Goal: Contribute content: Contribute content

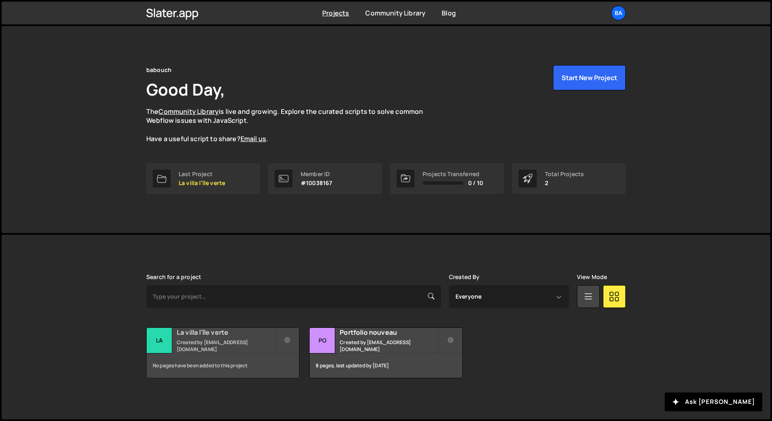
click at [246, 341] on div "La villa l'île verte Created by [EMAIL_ADDRESS][DOMAIN_NAME]" at bounding box center [223, 340] width 152 height 25
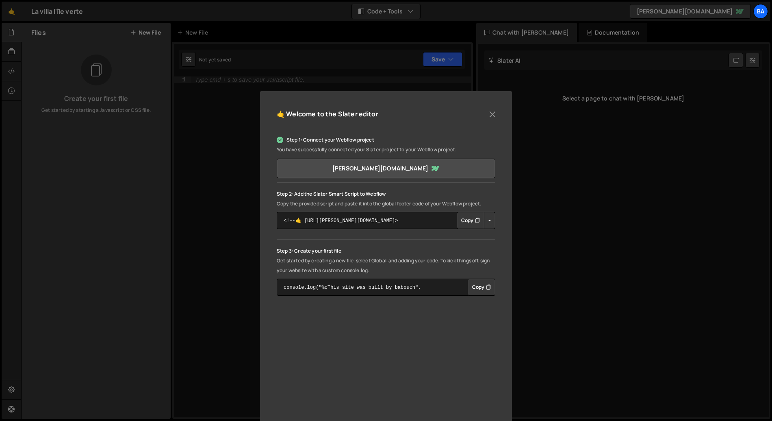
click at [470, 221] on button "Copy" at bounding box center [471, 220] width 28 height 17
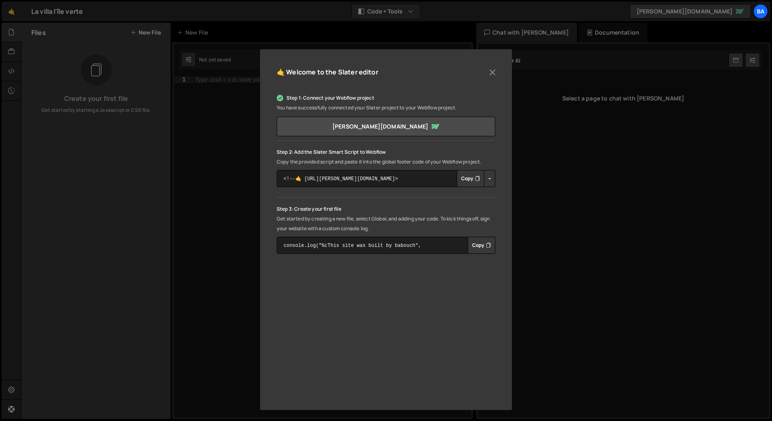
scroll to position [42, 0]
click at [491, 68] on button "Close" at bounding box center [492, 72] width 12 height 12
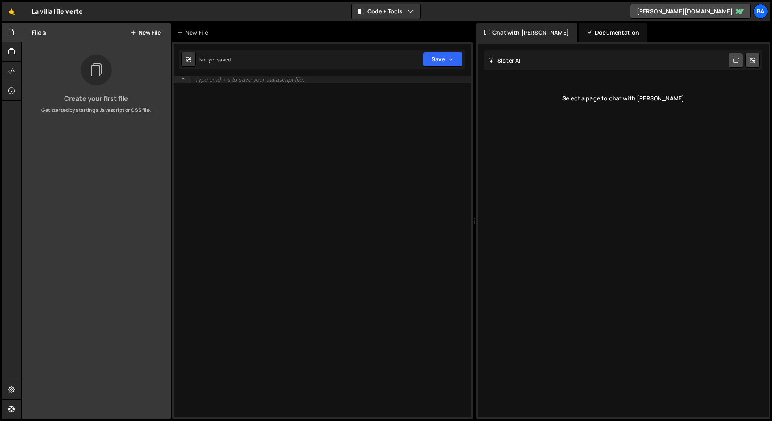
drag, startPoint x: 299, startPoint y: 124, endPoint x: 252, endPoint y: 122, distance: 47.6
click at [299, 124] on div "Type cmd + s to save your Javascript file." at bounding box center [331, 253] width 280 height 354
click at [137, 31] on button "New File" at bounding box center [145, 32] width 30 height 7
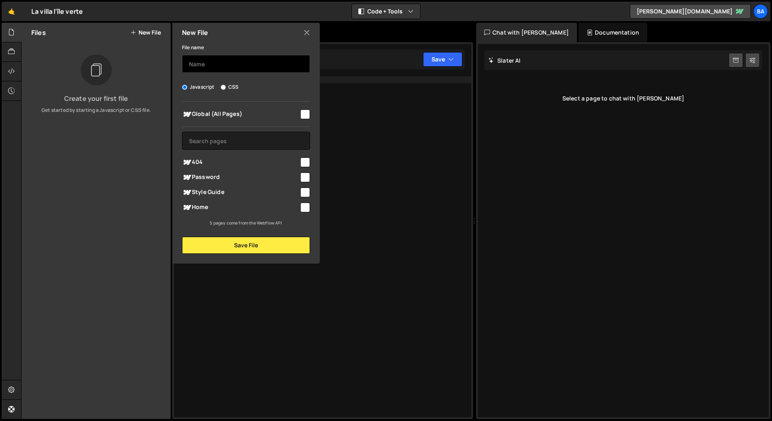
click at [205, 65] on input "text" at bounding box center [246, 64] width 128 height 18
type input "main.js"
click at [304, 208] on input "checkbox" at bounding box center [305, 207] width 10 height 10
checkbox input "true"
click at [307, 117] on input "checkbox" at bounding box center [305, 114] width 10 height 10
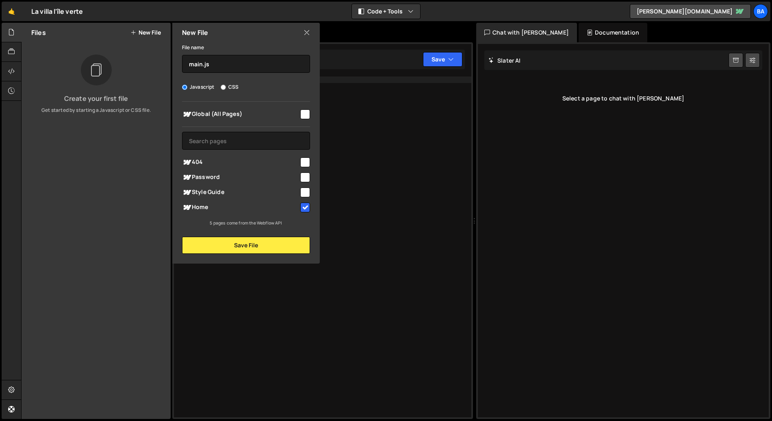
checkbox input "true"
click at [308, 208] on input "checkbox" at bounding box center [305, 207] width 10 height 10
checkbox input "false"
click at [248, 247] on button "Save File" at bounding box center [246, 244] width 128 height 17
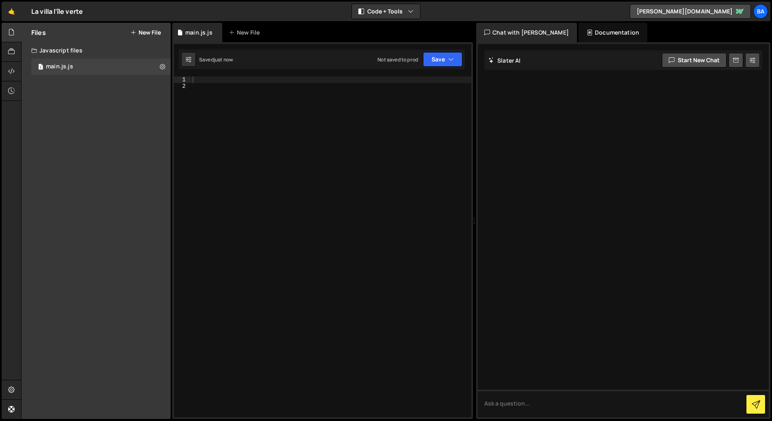
click at [67, 124] on div "Files New File Create your first file Get started by starting a Javascript or C…" at bounding box center [96, 221] width 149 height 396
click at [69, 64] on div "main.js.js" at bounding box center [59, 66] width 27 height 7
click at [108, 108] on div "Files New File Create your first file Get started by starting a Javascript or C…" at bounding box center [96, 221] width 149 height 396
click at [281, 131] on div at bounding box center [331, 253] width 280 height 354
click at [198, 78] on div at bounding box center [331, 253] width 280 height 354
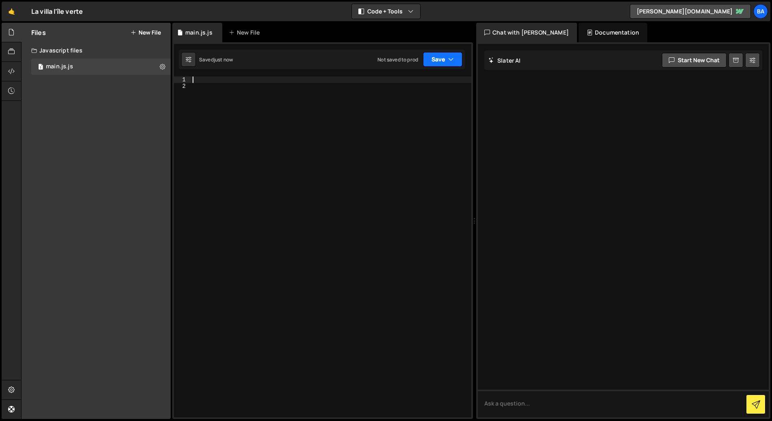
click at [457, 61] on button "Save" at bounding box center [442, 59] width 39 height 15
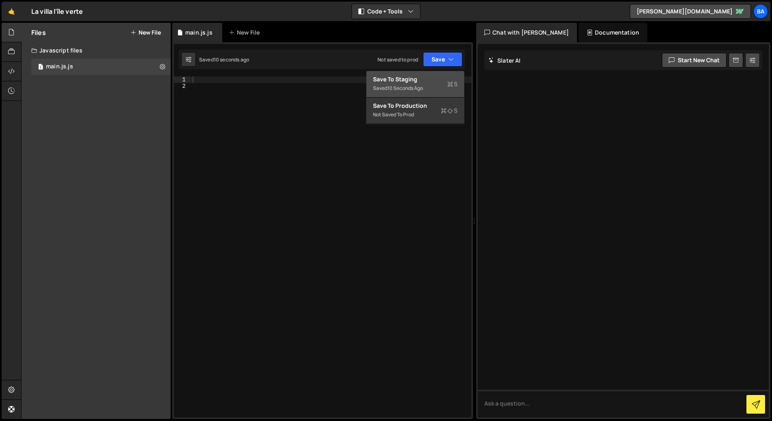
click at [416, 82] on div "Save to Staging S" at bounding box center [415, 79] width 85 height 8
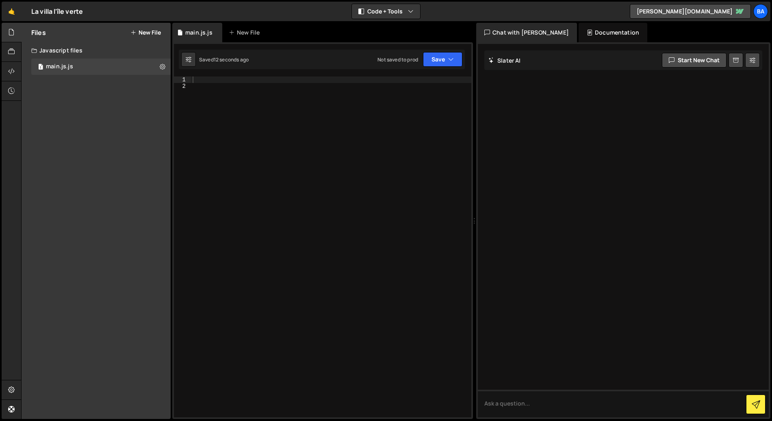
click at [401, 130] on div at bounding box center [331, 253] width 280 height 354
click at [258, 74] on div "1 Type cmd + s to save your Javascript file. הההההההההההההההההההההההההההההההההה…" at bounding box center [322, 230] width 301 height 376
click at [256, 77] on div at bounding box center [331, 253] width 280 height 354
click at [76, 141] on div "Files New File Create your first file Get started by starting a Javascript or C…" at bounding box center [96, 221] width 149 height 396
